Goal: Information Seeking & Learning: Learn about a topic

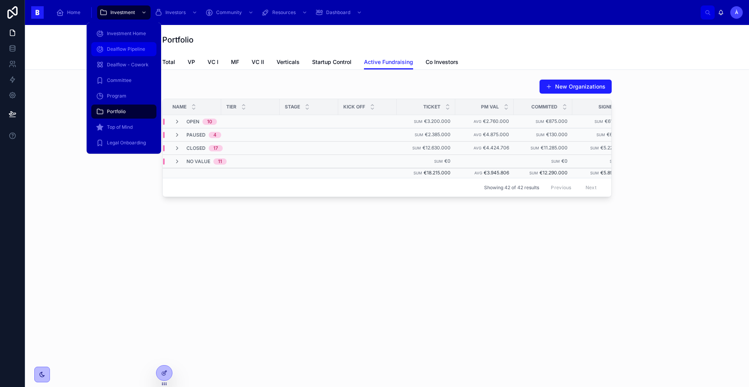
click at [123, 52] on span "Dealflow Pipeline" at bounding box center [126, 49] width 38 height 6
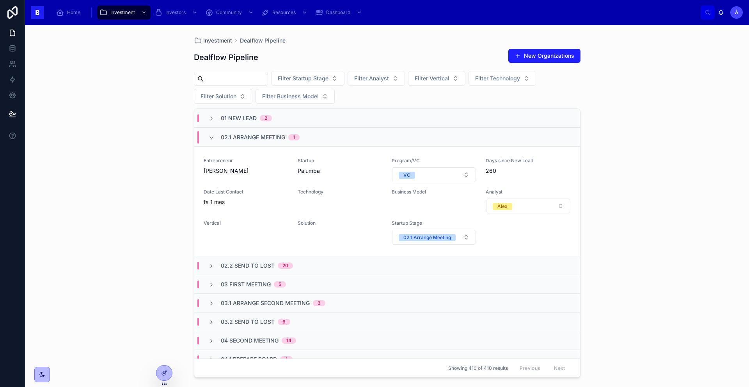
click at [233, 133] on span "02.1 Arrange Meeting" at bounding box center [253, 137] width 64 height 8
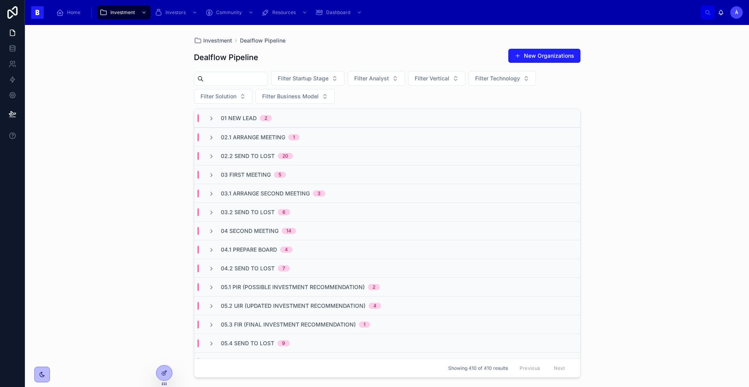
click at [259, 177] on span "03 First Meeting" at bounding box center [246, 175] width 50 height 8
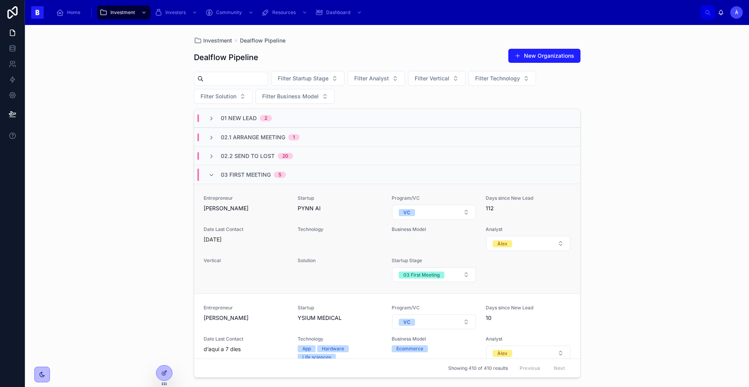
click at [268, 221] on div "Entrepreneur [PERSON_NAME] Startup PYNN AI Program/VC VC Days since New Lead 11…" at bounding box center [387, 238] width 367 height 87
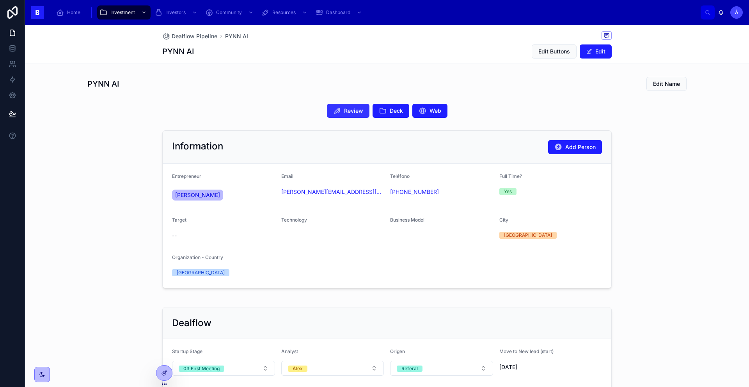
click at [355, 111] on span "Review" at bounding box center [353, 111] width 19 height 8
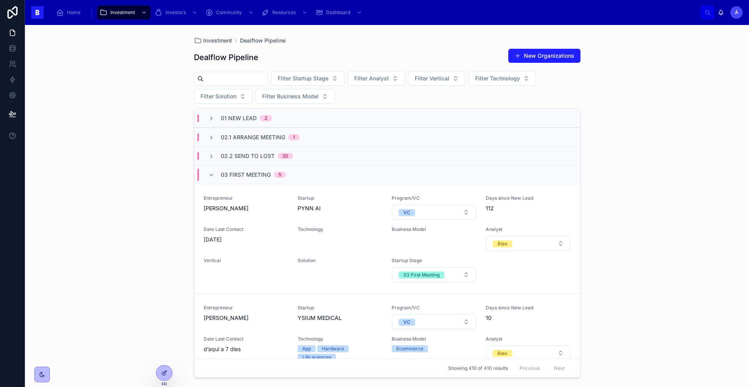
click at [266, 116] on div "2" at bounding box center [265, 118] width 3 height 6
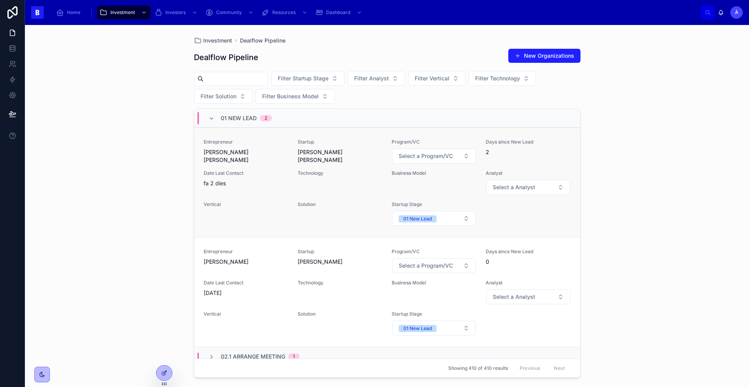
click at [270, 142] on span "Entrepreneur" at bounding box center [246, 142] width 85 height 6
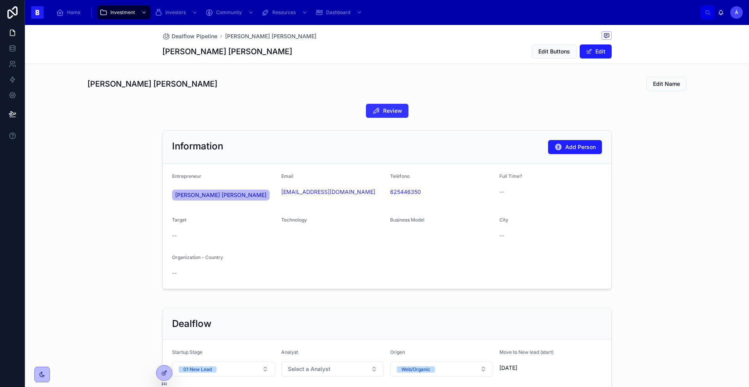
click at [388, 115] on button "Review" at bounding box center [387, 111] width 42 height 14
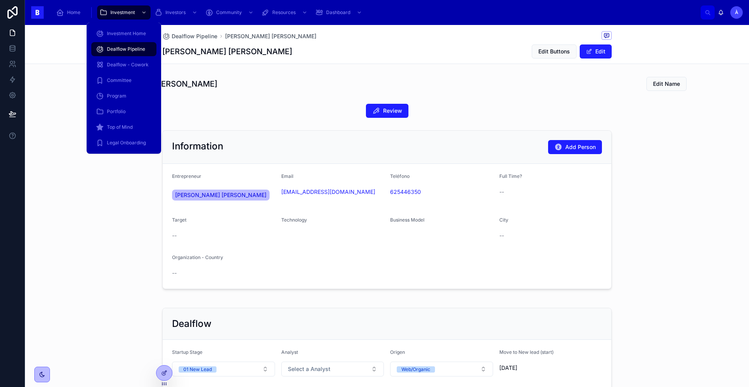
click at [122, 47] on span "Dealflow Pipeline" at bounding box center [126, 49] width 38 height 6
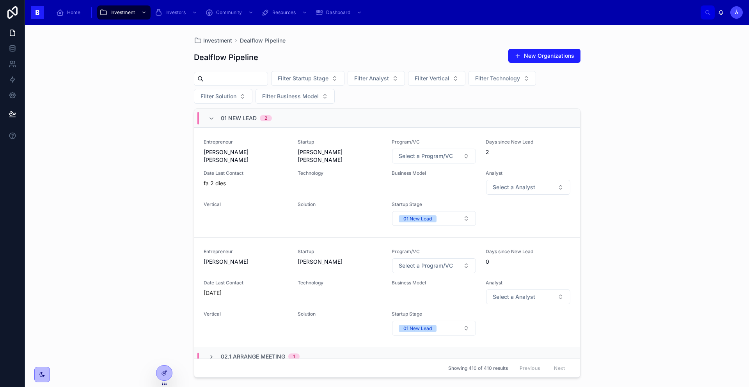
click at [229, 117] on span "01 New Lead" at bounding box center [239, 118] width 36 height 8
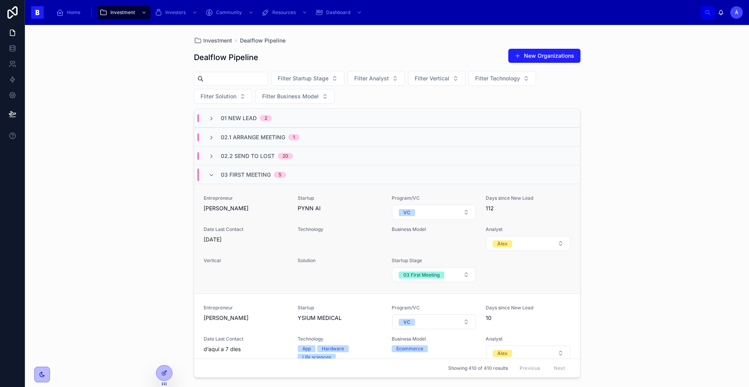
click at [236, 208] on span "[PERSON_NAME]" at bounding box center [246, 208] width 85 height 8
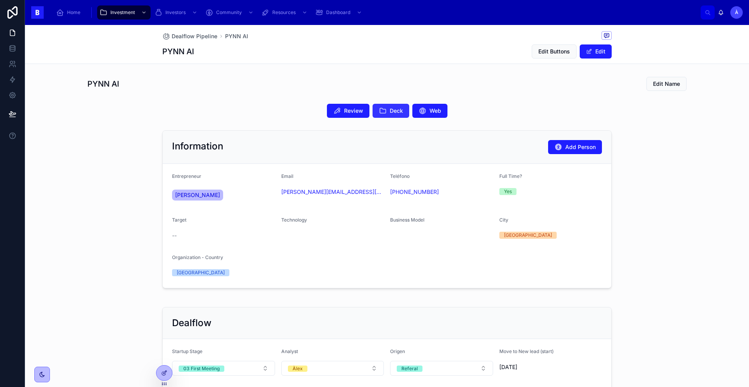
click at [393, 110] on span "Deck" at bounding box center [396, 111] width 13 height 8
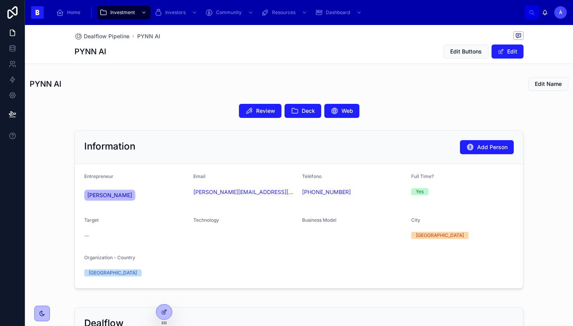
click at [177, 94] on div "PYNN AI Edit Name" at bounding box center [299, 83] width 548 height 21
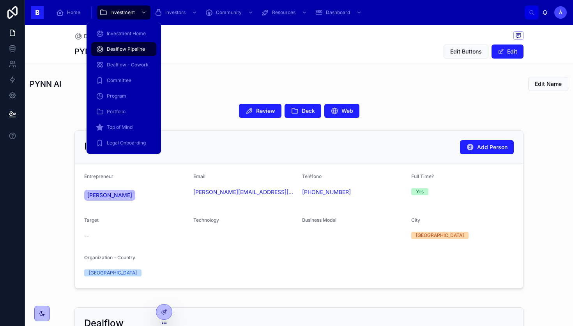
drag, startPoint x: 130, startPoint y: 53, endPoint x: 196, endPoint y: 90, distance: 76.0
click at [133, 46] on span "Dealflow Pipeline" at bounding box center [126, 49] width 38 height 6
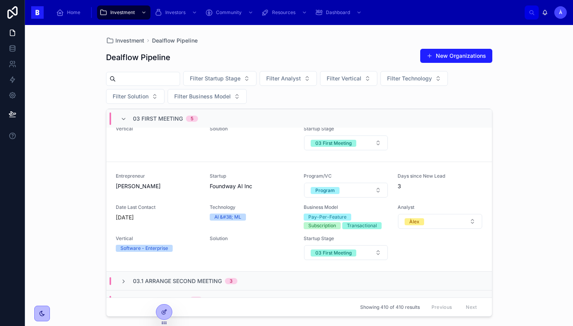
scroll to position [460, 0]
click at [177, 189] on span "[PERSON_NAME]" at bounding box center [158, 186] width 85 height 8
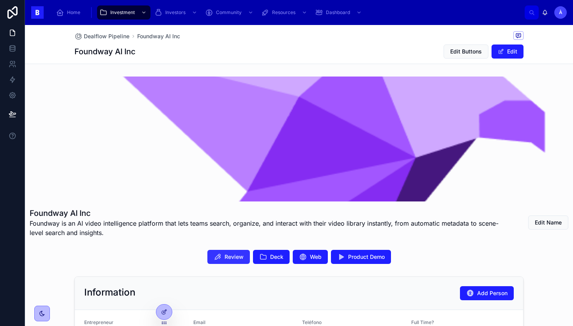
click at [233, 256] on span "Review" at bounding box center [234, 257] width 19 height 8
click at [267, 253] on button "Deck" at bounding box center [271, 257] width 37 height 14
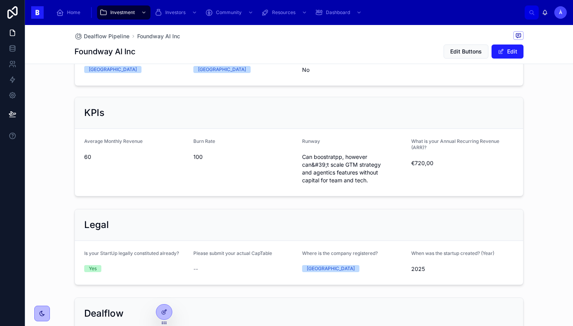
scroll to position [347, 0]
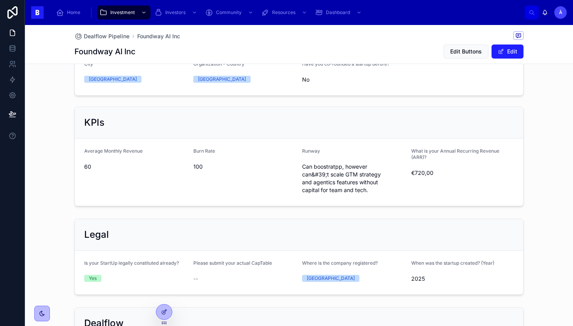
click at [283, 129] on div "KPIs" at bounding box center [299, 123] width 448 height 32
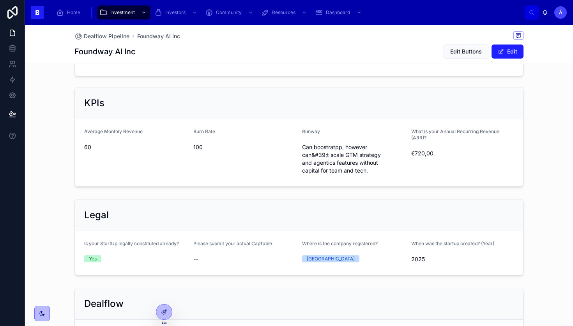
scroll to position [365, 0]
